Goal: Task Accomplishment & Management: Use online tool/utility

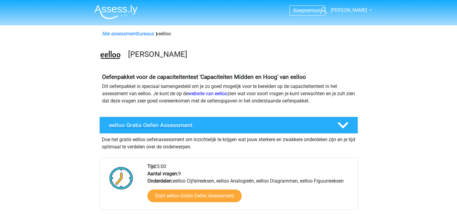
click at [235, 128] on h4 "eelloo Gratis Oefen Assessment" at bounding box center [218, 125] width 219 height 7
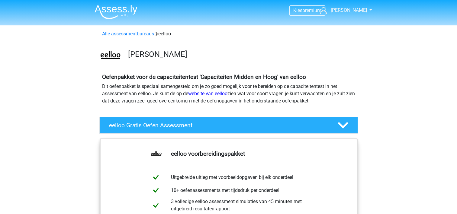
scroll to position [44, 0]
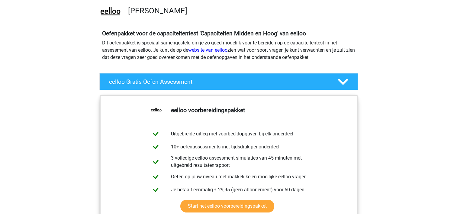
click at [214, 77] on div "eelloo Gratis Oefen Assessment" at bounding box center [228, 81] width 259 height 17
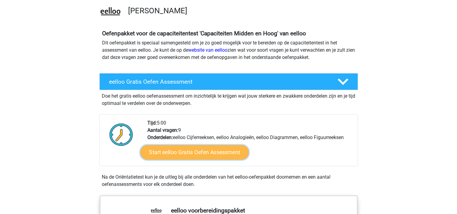
click at [191, 153] on link "Start eelloo Gratis Oefen Assessment" at bounding box center [194, 152] width 108 height 15
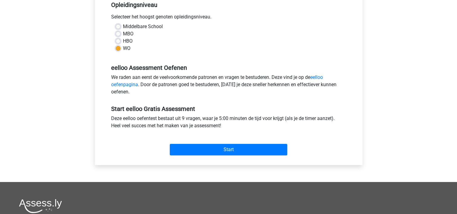
scroll to position [140, 0]
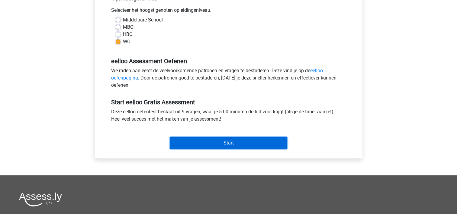
click at [218, 141] on input "Start" at bounding box center [229, 142] width 118 height 11
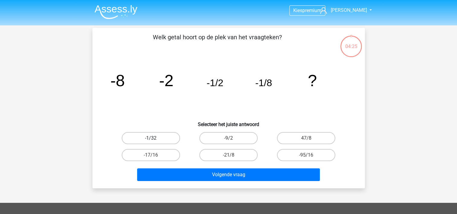
click at [149, 138] on label "-1/32" at bounding box center [151, 138] width 58 height 12
click at [151, 138] on input "-1/32" at bounding box center [153, 140] width 4 height 4
radio input "true"
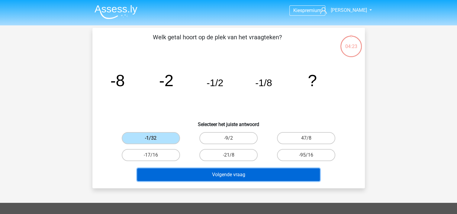
click at [183, 176] on button "Volgende vraag" at bounding box center [228, 174] width 183 height 13
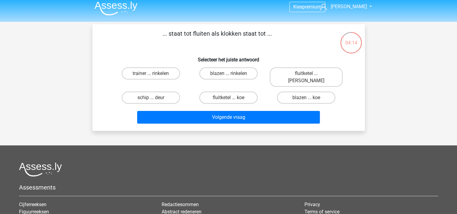
scroll to position [16, 0]
